Goal: Navigation & Orientation: Find specific page/section

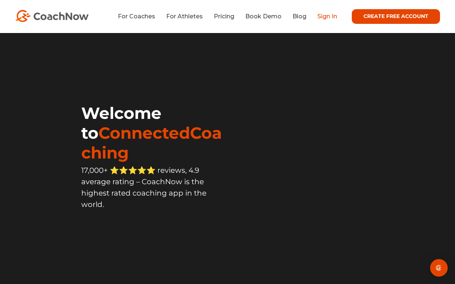
click at [323, 18] on link "Sign In" at bounding box center [328, 16] width 20 height 7
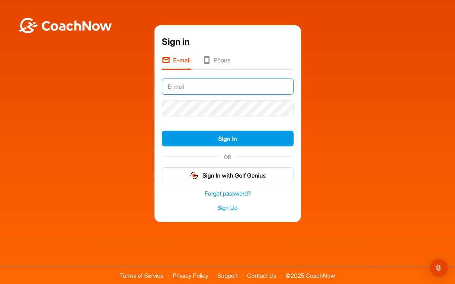
type input "jkarcher@plind.com"
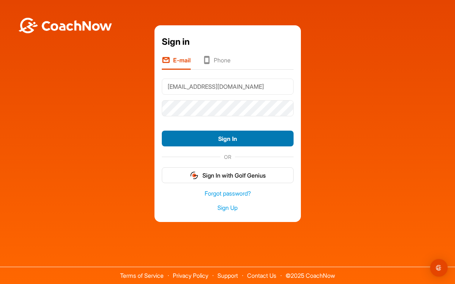
click at [224, 136] on button "Sign In" at bounding box center [228, 138] width 132 height 16
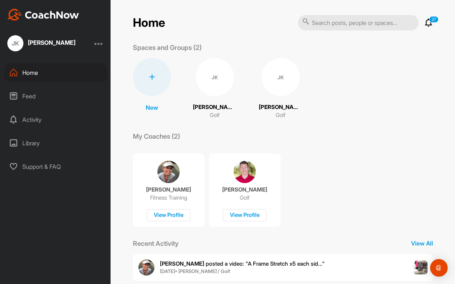
click at [27, 98] on div "Feed" at bounding box center [55, 96] width 103 height 18
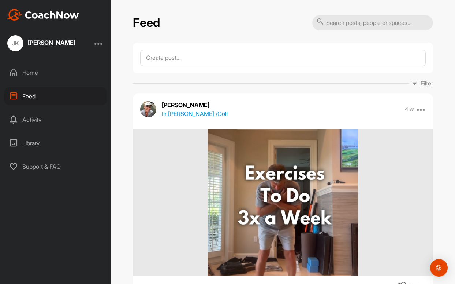
click at [24, 96] on div "Feed" at bounding box center [55, 96] width 103 height 18
